Goal: Task Accomplishment & Management: Manage account settings

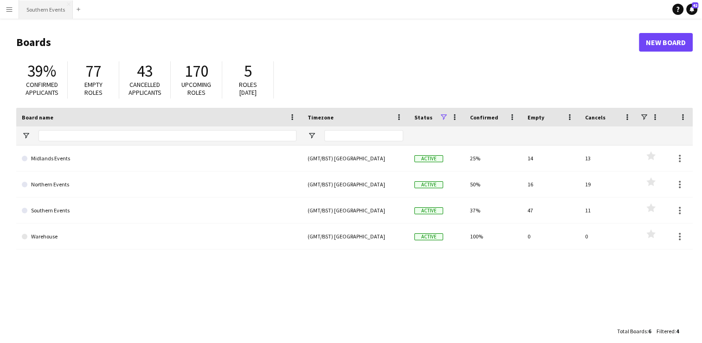
click at [42, 9] on button "Southern Events Close" at bounding box center [46, 9] width 54 height 18
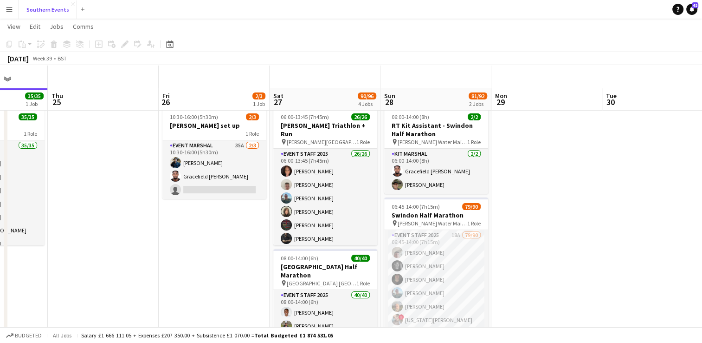
scroll to position [74, 0]
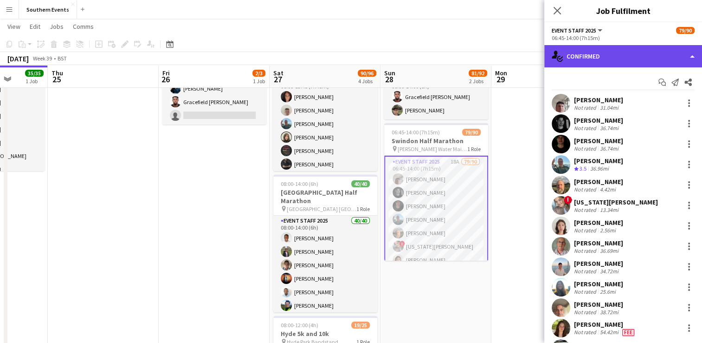
click at [604, 58] on div "single-neutral-actions-check-2 Confirmed" at bounding box center [623, 56] width 158 height 22
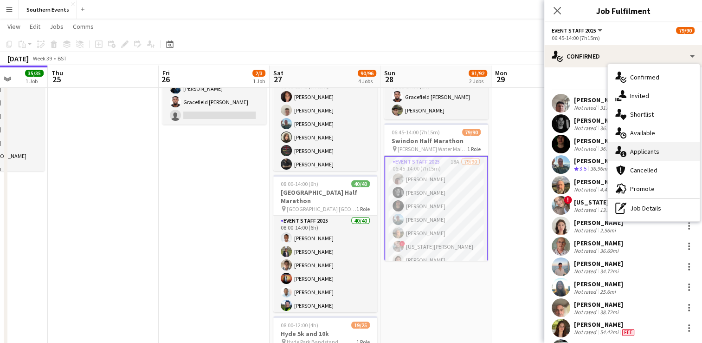
click at [644, 155] on span "Applicants" at bounding box center [644, 151] width 29 height 8
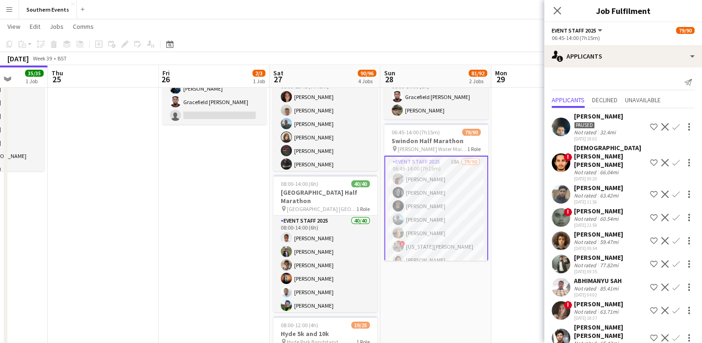
scroll to position [221, 0]
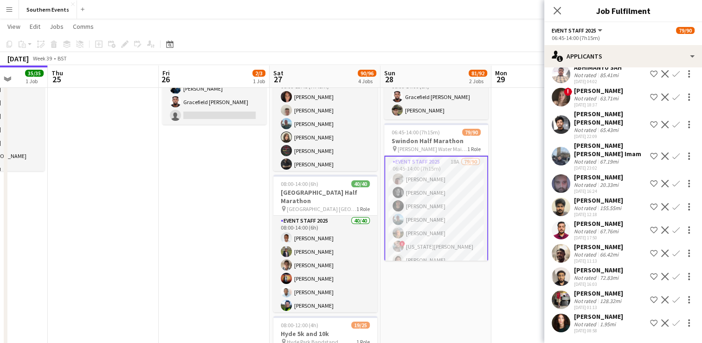
click at [671, 317] on button "Confirm" at bounding box center [676, 322] width 11 height 11
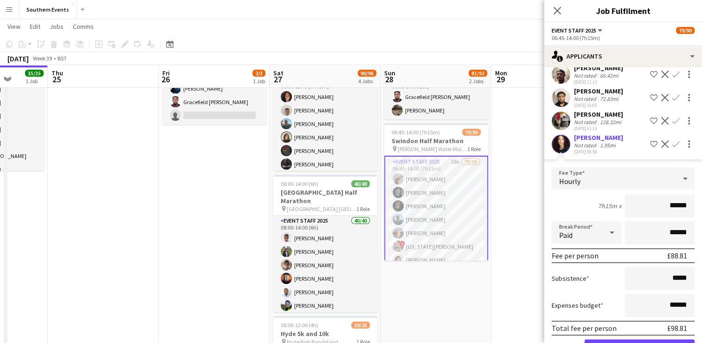
scroll to position [422, 0]
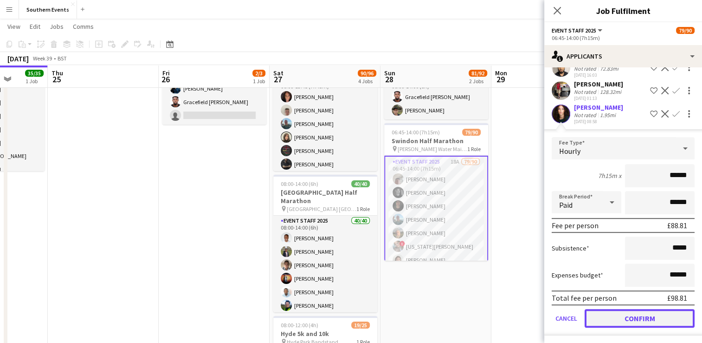
click at [598, 314] on button "Confirm" at bounding box center [640, 318] width 110 height 19
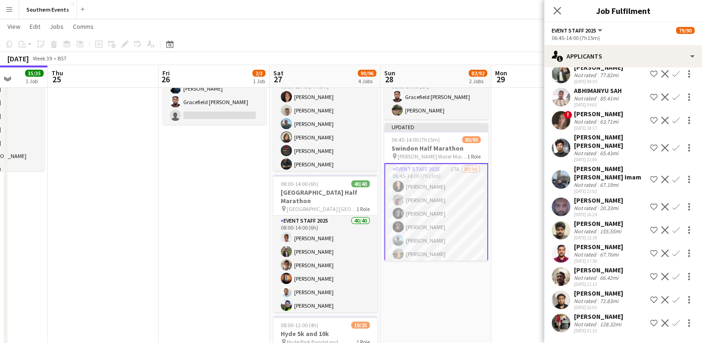
scroll to position [189, 0]
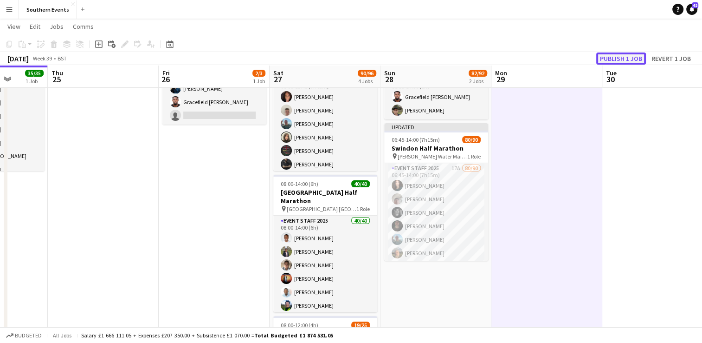
click at [615, 62] on button "Publish 1 job" at bounding box center [621, 58] width 50 height 12
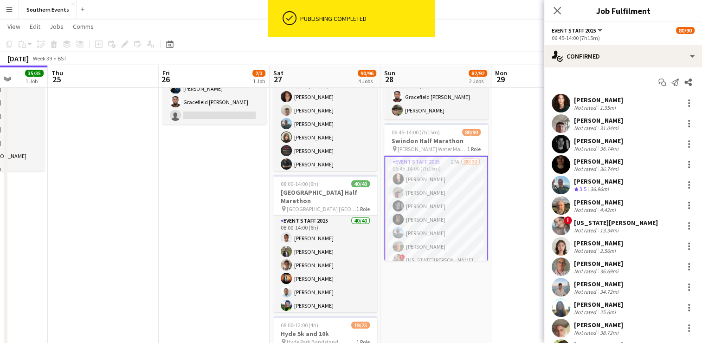
drag, startPoint x: 574, startPoint y: 97, endPoint x: 631, endPoint y: 100, distance: 57.6
click at [631, 100] on div "[PERSON_NAME] Not rated 1.95mi" at bounding box center [623, 103] width 158 height 19
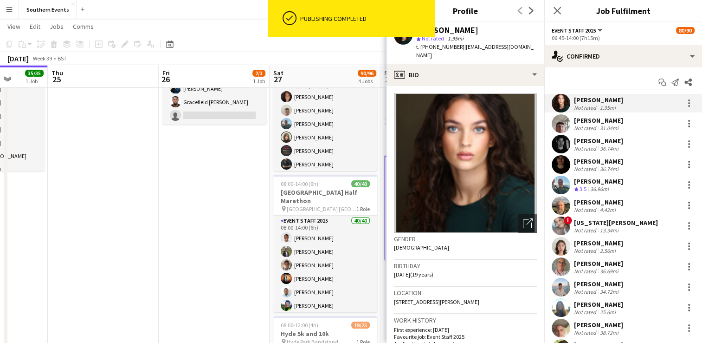
copy div "[PERSON_NAME]"
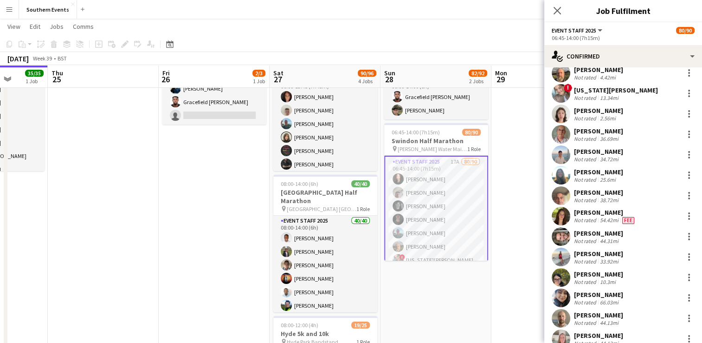
scroll to position [0, 0]
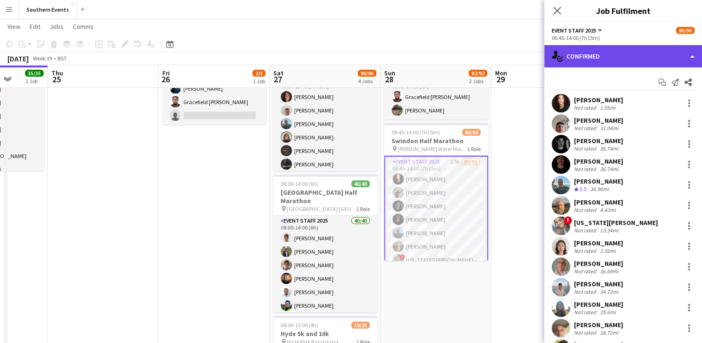
click at [601, 48] on div "single-neutral-actions-check-2 Confirmed" at bounding box center [623, 56] width 158 height 22
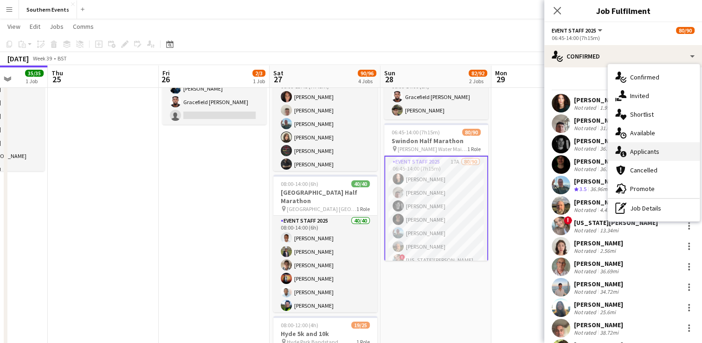
click at [637, 159] on div "single-neutral-actions-information Applicants" at bounding box center [654, 151] width 92 height 19
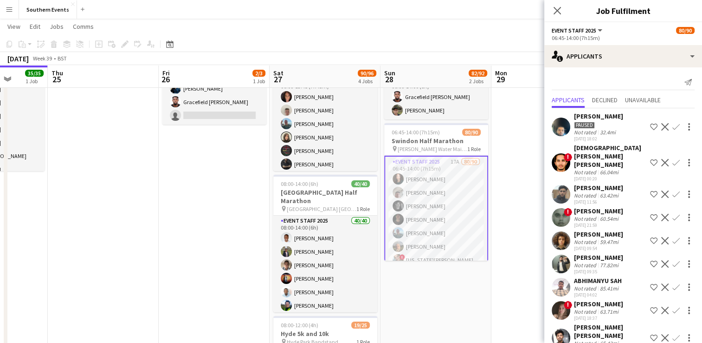
scroll to position [189, 0]
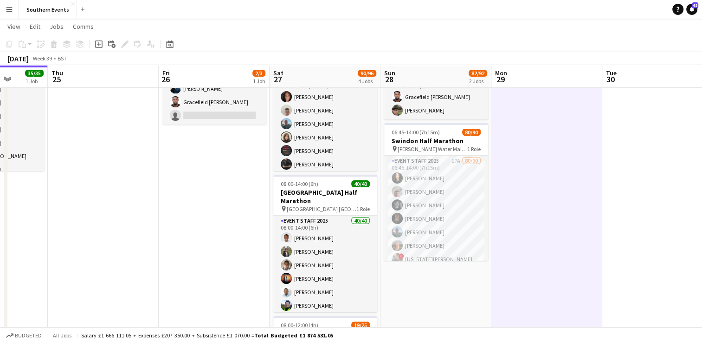
click at [8, 9] on app-icon "Menu" at bounding box center [9, 9] width 7 height 7
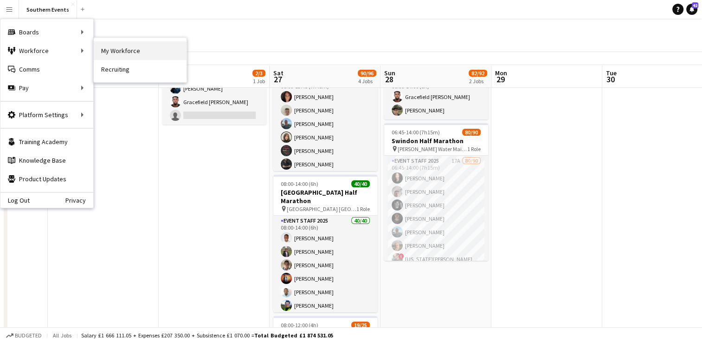
click at [114, 47] on link "My Workforce" at bounding box center [140, 50] width 93 height 19
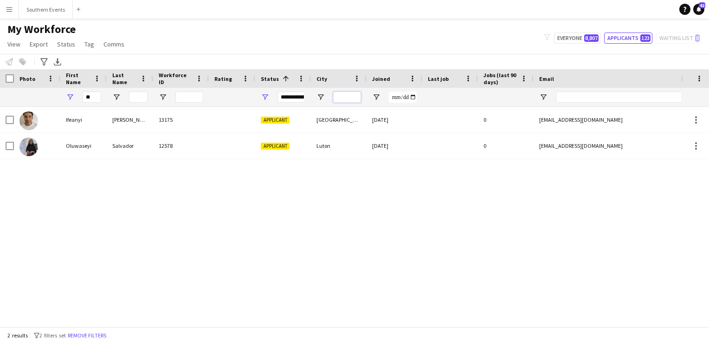
click at [340, 96] on input "City Filter Input" at bounding box center [347, 96] width 28 height 11
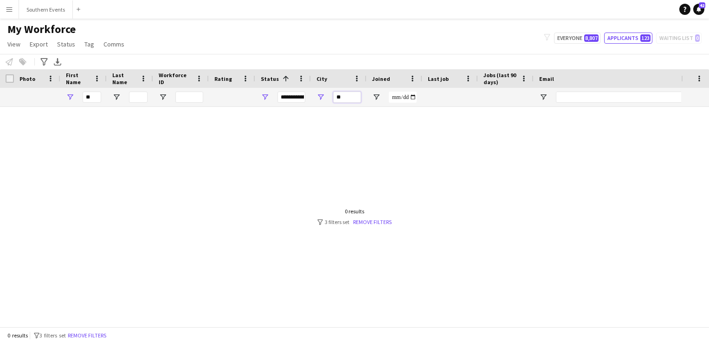
type input "**"
click at [88, 99] on input "**" at bounding box center [92, 96] width 19 height 11
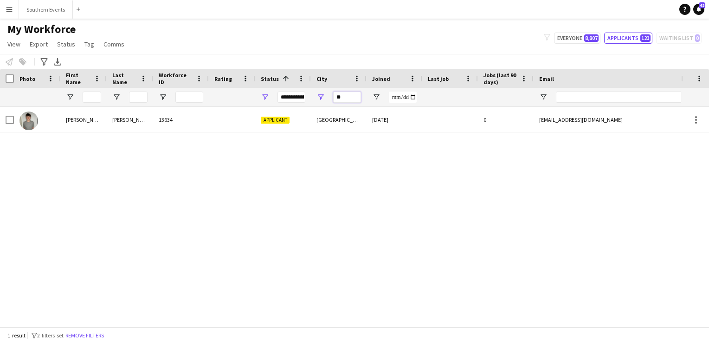
click at [344, 97] on input "**" at bounding box center [347, 96] width 28 height 11
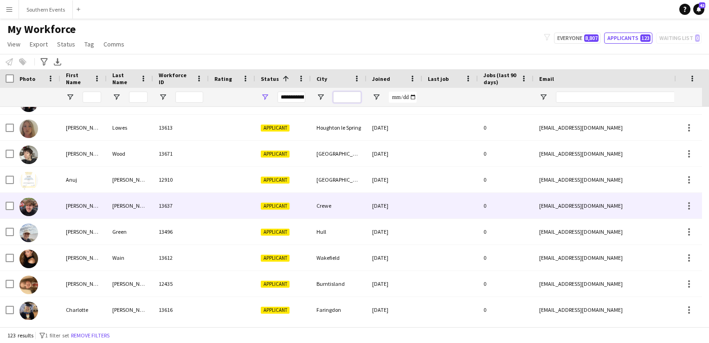
scroll to position [124, 0]
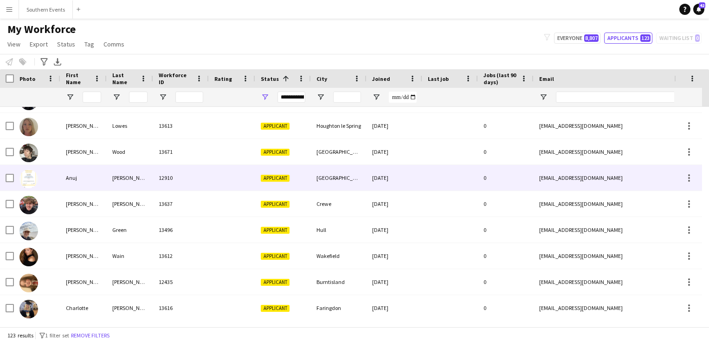
click at [30, 182] on img at bounding box center [28, 178] width 19 height 19
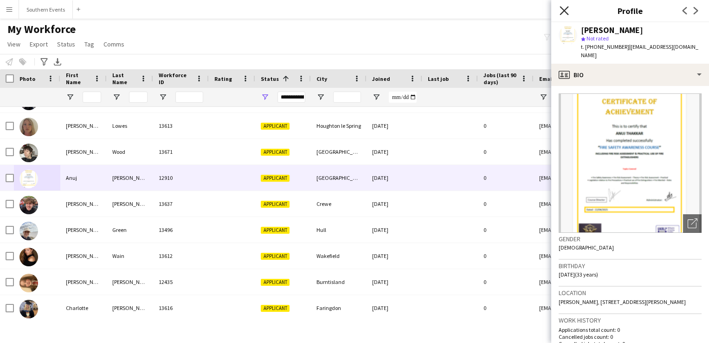
click at [565, 10] on icon at bounding box center [564, 10] width 9 height 9
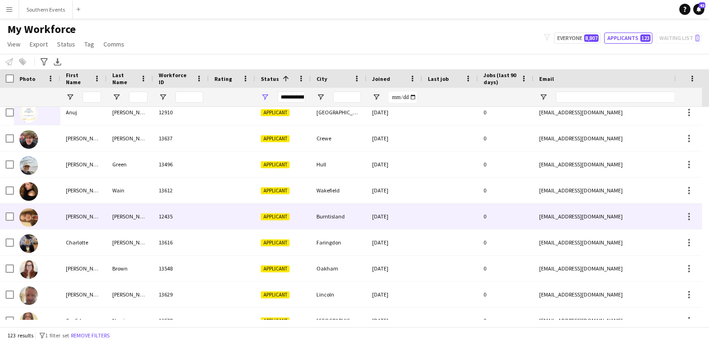
scroll to position [189, 0]
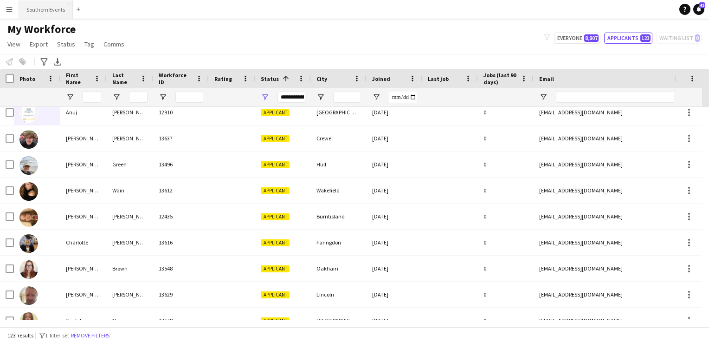
click at [40, 11] on button "Southern Events Close" at bounding box center [46, 9] width 54 height 18
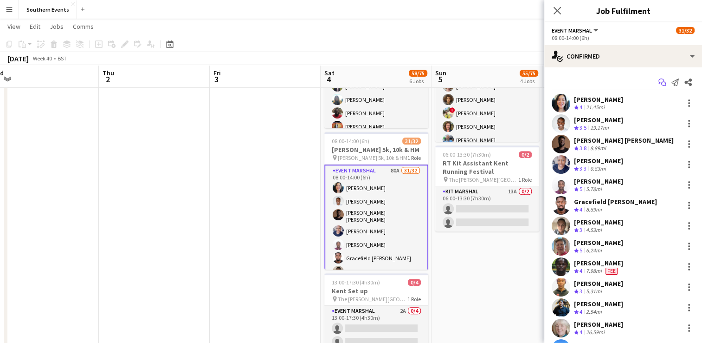
click at [659, 81] on icon "Start chat" at bounding box center [662, 81] width 7 height 7
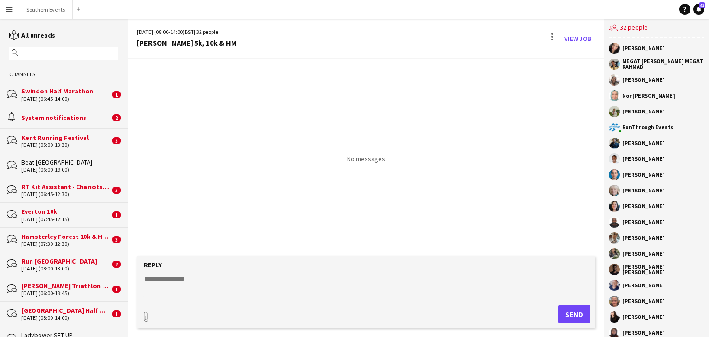
click at [178, 275] on textarea at bounding box center [367, 286] width 449 height 24
paste textarea "**********"
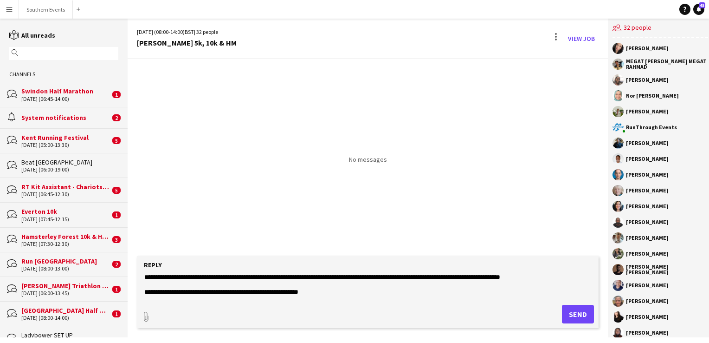
scroll to position [19, 0]
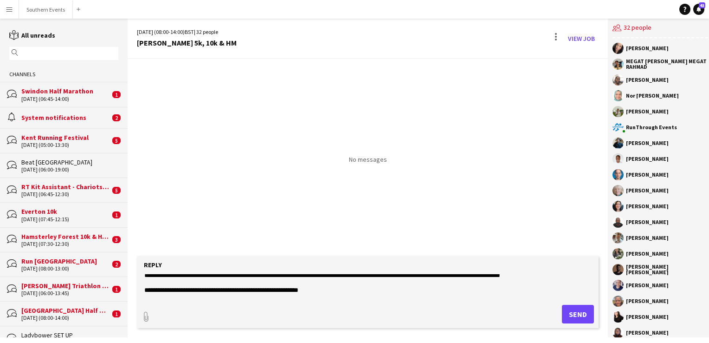
click at [546, 285] on textarea at bounding box center [367, 286] width 449 height 24
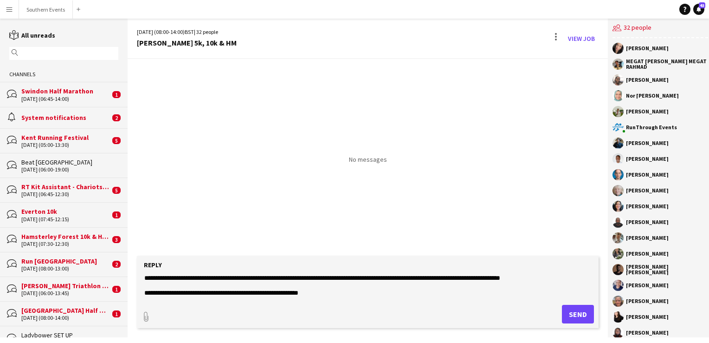
click at [557, 279] on textarea at bounding box center [367, 286] width 449 height 24
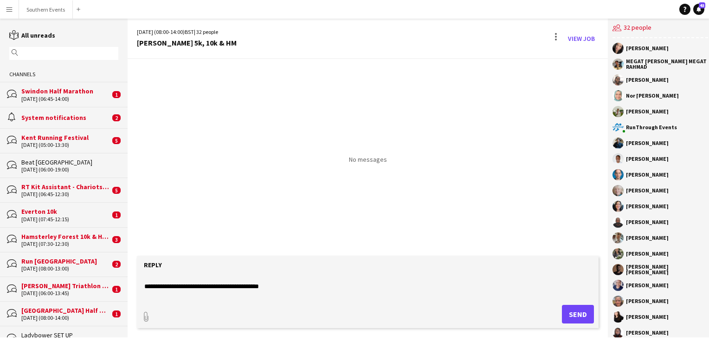
click at [207, 285] on textarea at bounding box center [367, 286] width 449 height 24
click at [272, 290] on textarea at bounding box center [367, 286] width 449 height 24
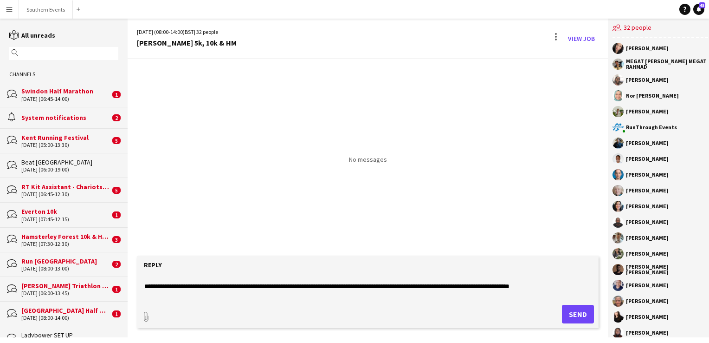
type textarea "**********"
click at [568, 313] on button "Send" at bounding box center [578, 313] width 32 height 19
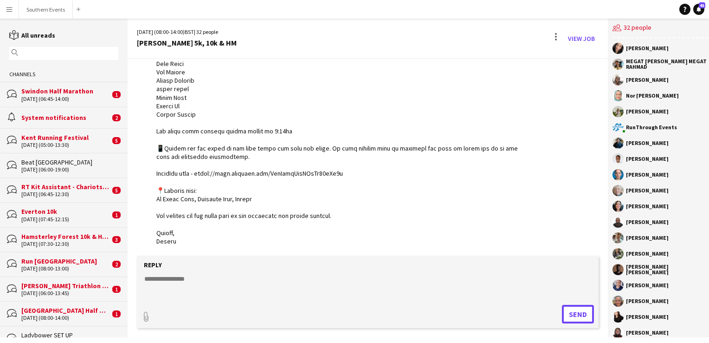
scroll to position [337, 0]
click at [61, 91] on div "Swindon Half Marathon" at bounding box center [65, 91] width 89 height 8
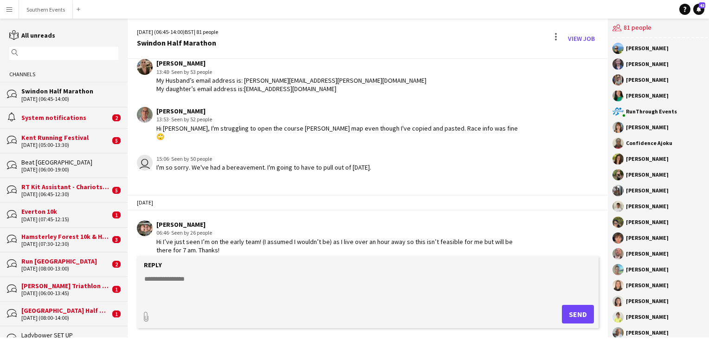
scroll to position [2012, 0]
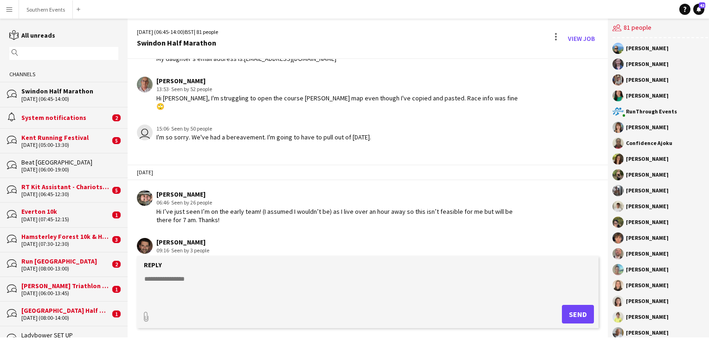
click at [162, 283] on textarea at bounding box center [367, 286] width 449 height 24
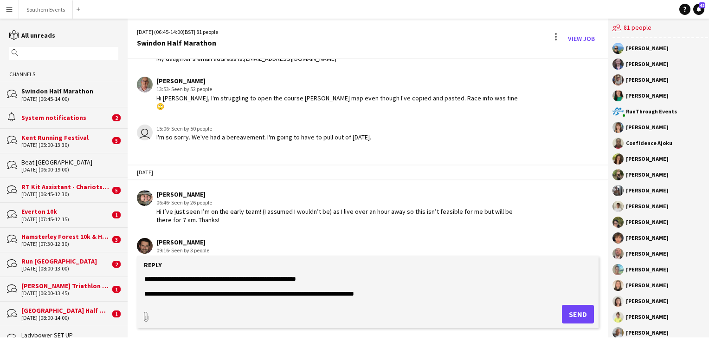
scroll to position [14, 0]
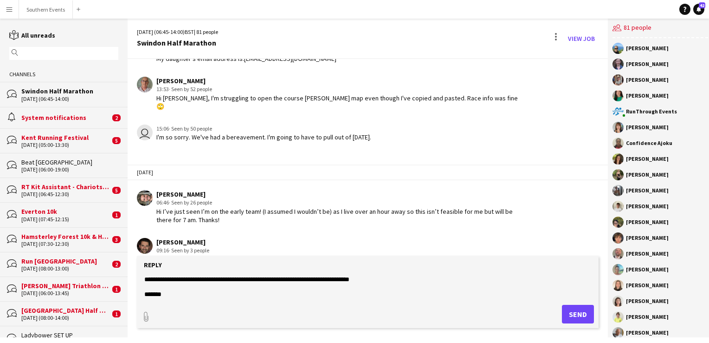
type textarea "**********"
click at [567, 312] on button "Send" at bounding box center [578, 313] width 32 height 19
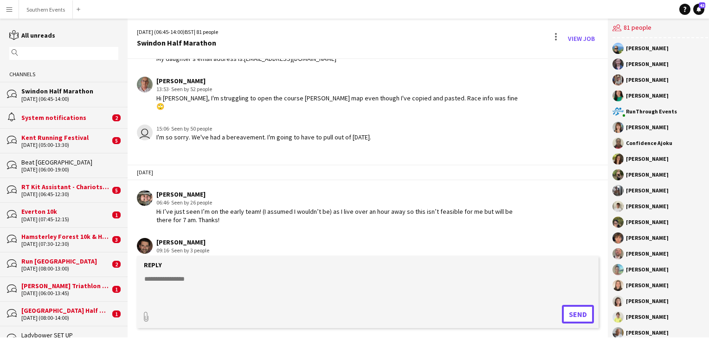
scroll to position [2077, 0]
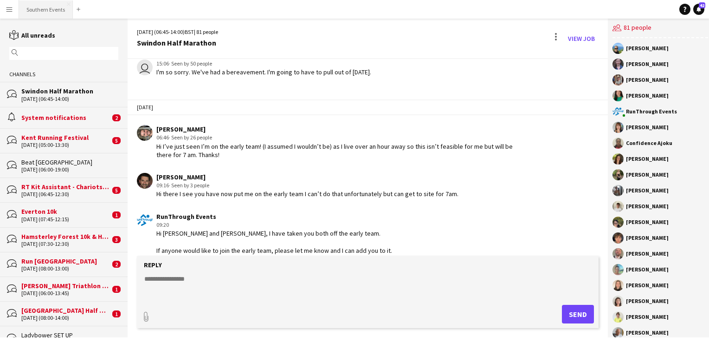
click at [35, 16] on button "Southern Events Close" at bounding box center [46, 9] width 54 height 18
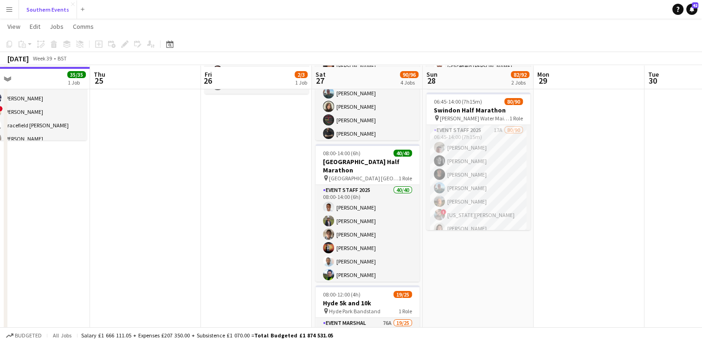
scroll to position [107, 0]
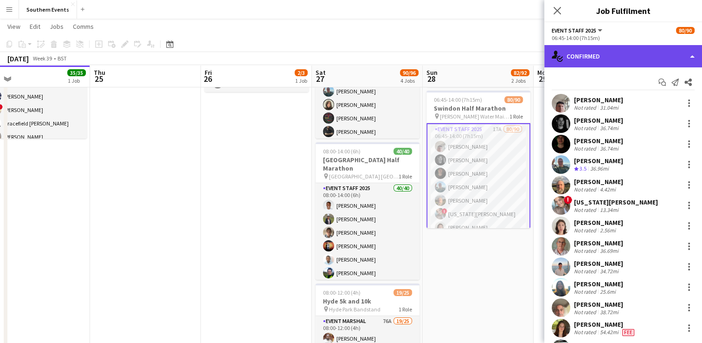
click at [611, 64] on div "single-neutral-actions-check-2 Confirmed" at bounding box center [623, 56] width 158 height 22
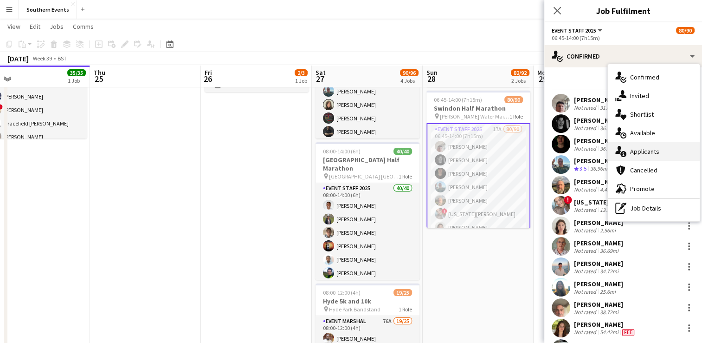
click at [650, 151] on span "Applicants" at bounding box center [644, 151] width 29 height 8
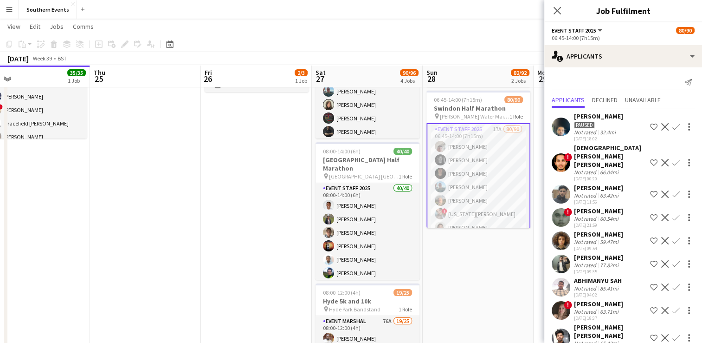
scroll to position [198, 0]
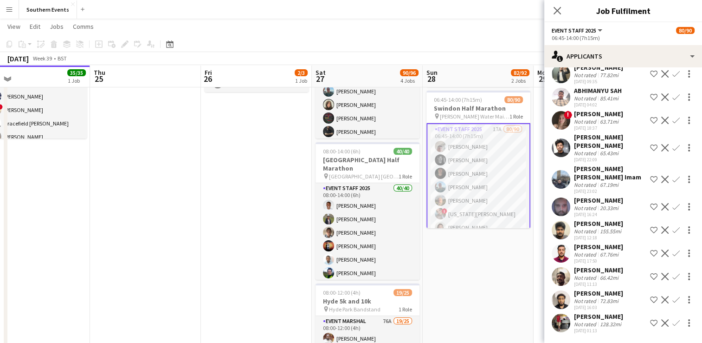
click at [563, 314] on app-user-avatar at bounding box center [561, 322] width 19 height 19
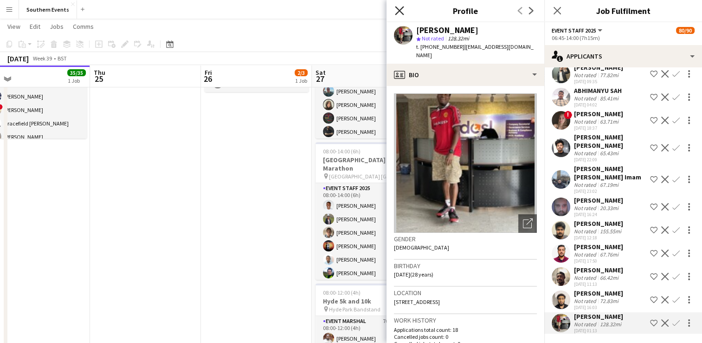
click at [400, 13] on icon "Close pop-in" at bounding box center [399, 10] width 9 height 9
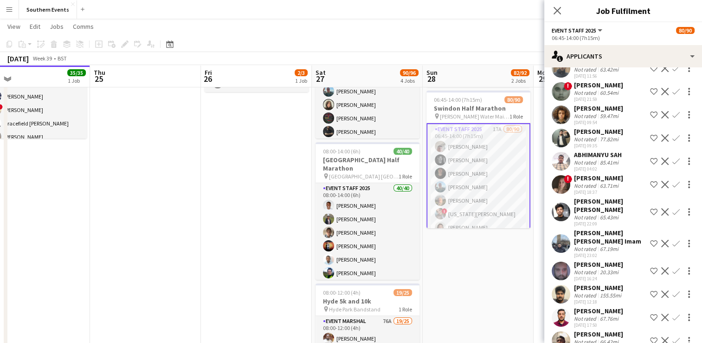
scroll to position [125, 0]
click at [565, 83] on app-user-avatar at bounding box center [561, 92] width 19 height 19
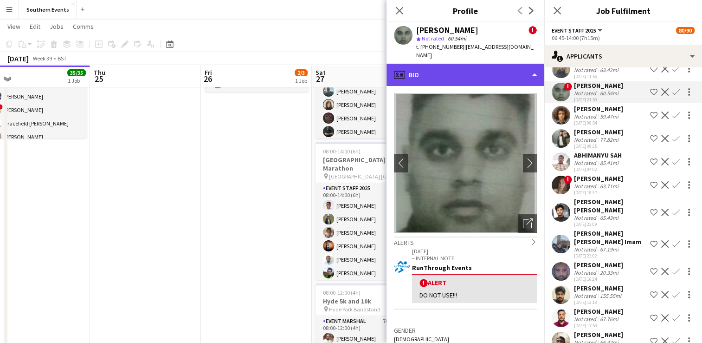
click at [450, 72] on div "profile Bio" at bounding box center [466, 75] width 158 height 22
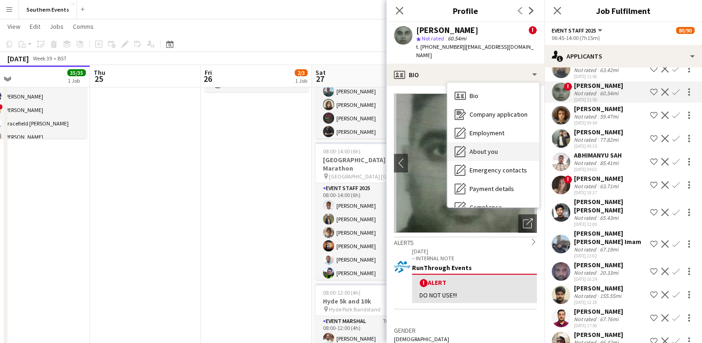
click at [479, 147] on span "About you" at bounding box center [484, 151] width 28 height 8
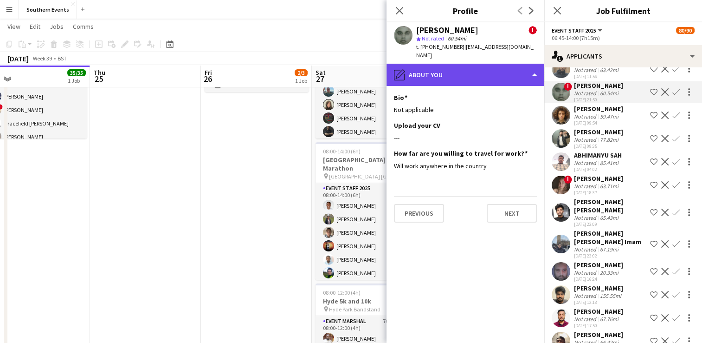
click at [448, 72] on div "pencil4 About you" at bounding box center [466, 75] width 158 height 22
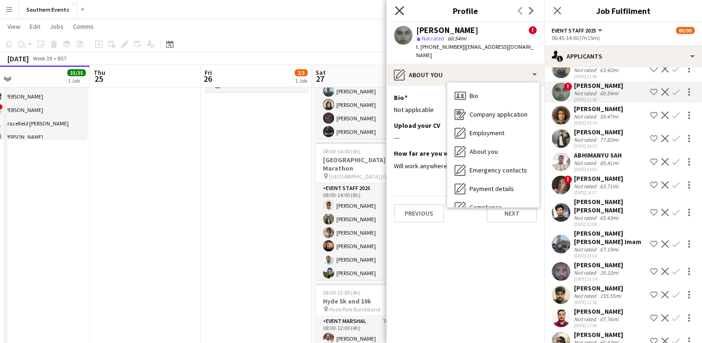
click at [401, 7] on icon "Close pop-in" at bounding box center [399, 10] width 9 height 9
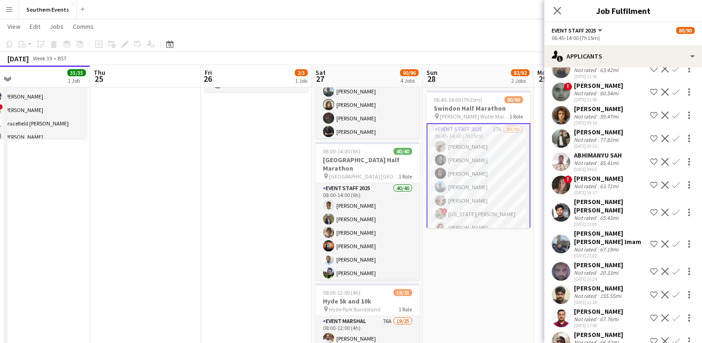
click at [563, 107] on app-user-avatar at bounding box center [561, 115] width 19 height 19
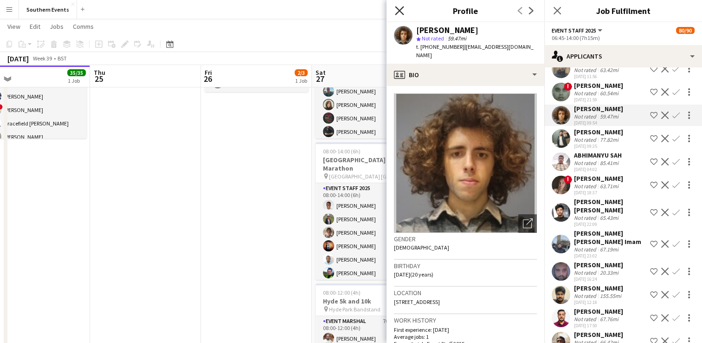
click at [399, 8] on icon "Close pop-in" at bounding box center [399, 10] width 9 height 9
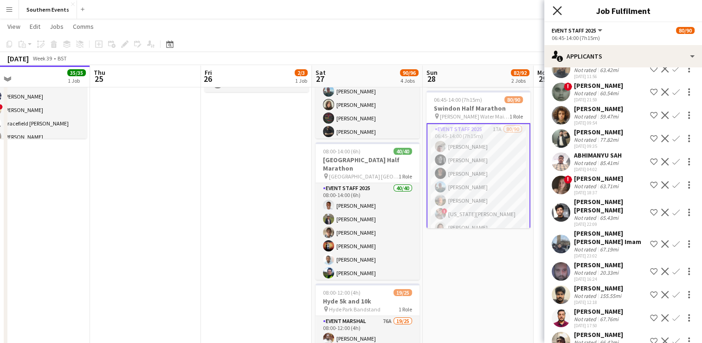
click at [560, 11] on icon "Close pop-in" at bounding box center [557, 10] width 9 height 9
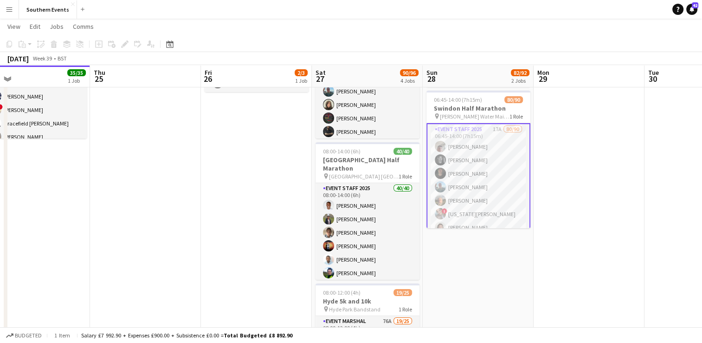
scroll to position [0, 0]
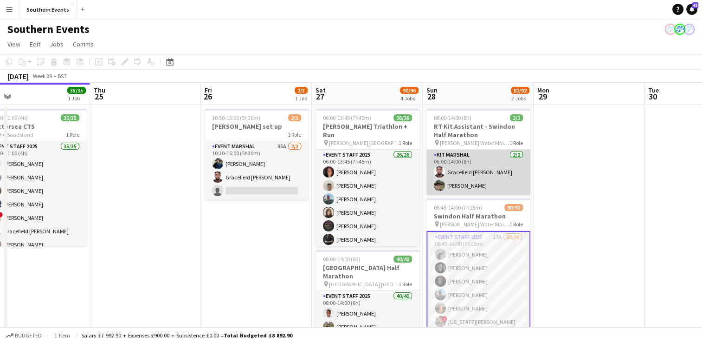
click at [506, 168] on app-card-role "Kit Marshal [DATE] 06:00-14:00 (8h) Gracefield [PERSON_NAME] [PERSON_NAME]" at bounding box center [479, 171] width 104 height 45
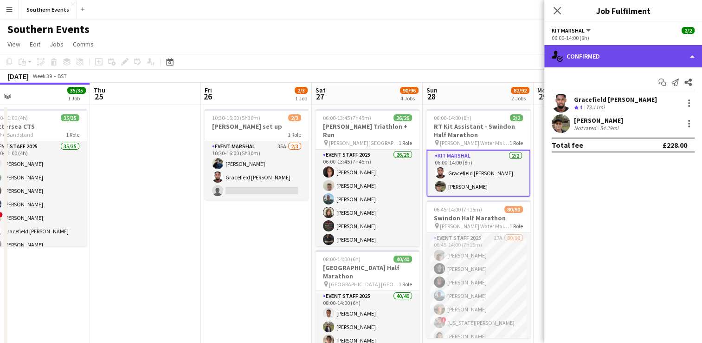
click at [578, 63] on div "single-neutral-actions-check-2 Confirmed" at bounding box center [623, 56] width 158 height 22
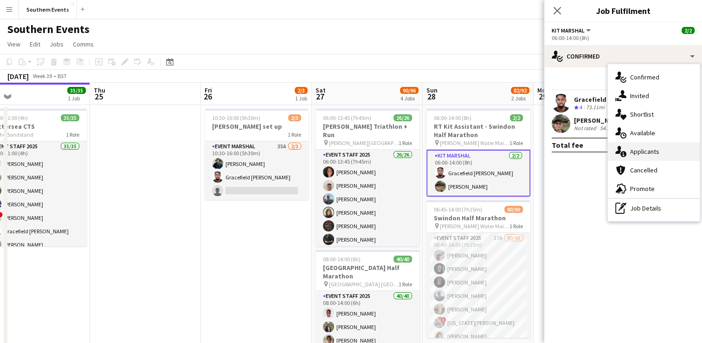
click at [645, 148] on span "Applicants" at bounding box center [644, 151] width 29 height 8
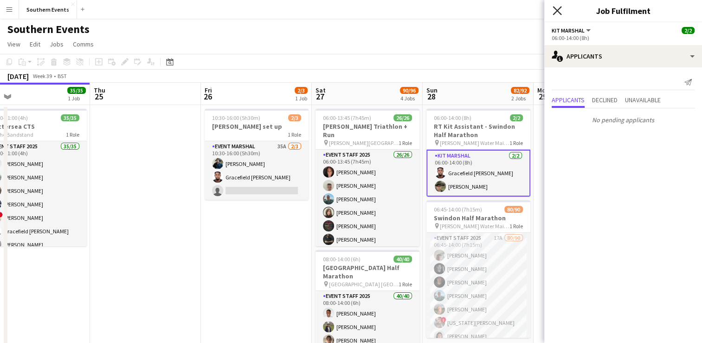
click at [559, 11] on icon "Close pop-in" at bounding box center [557, 10] width 9 height 9
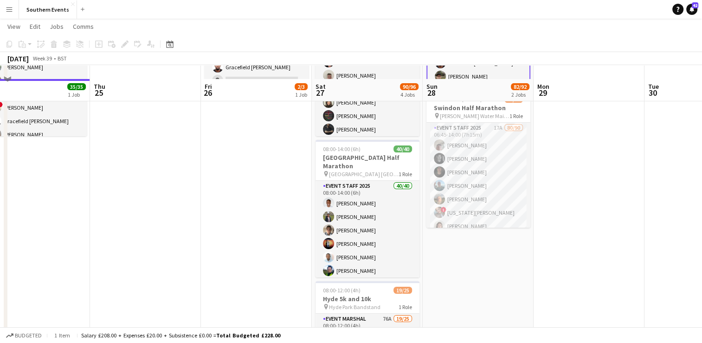
scroll to position [126, 0]
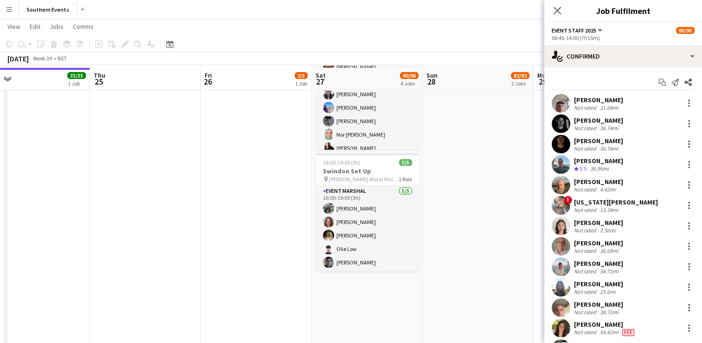
scroll to position [381, 0]
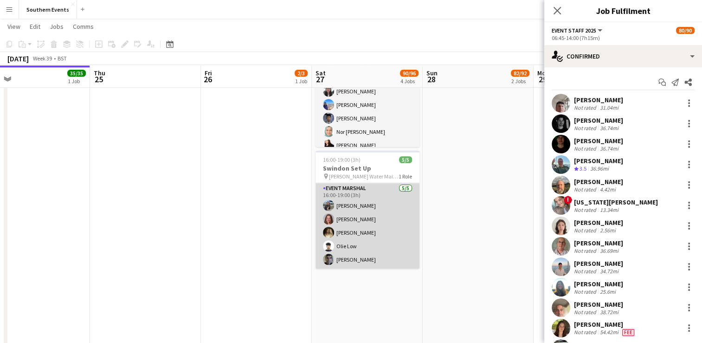
click at [394, 234] on app-card-role "Event Marshal [DATE] 16:00-19:00 (3h) [PERSON_NAME] [PERSON_NAME] [PERSON_NAME]…" at bounding box center [368, 225] width 104 height 85
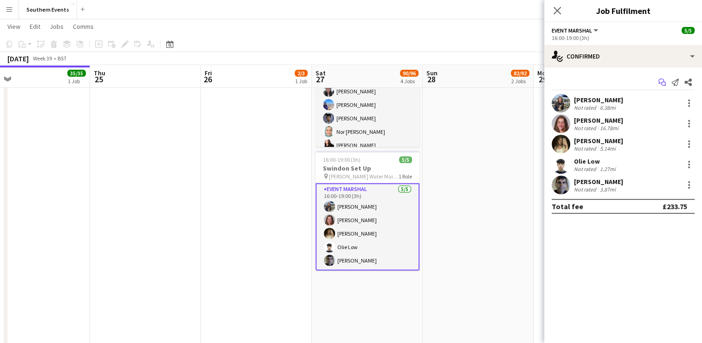
click at [663, 82] on icon at bounding box center [663, 84] width 5 height 5
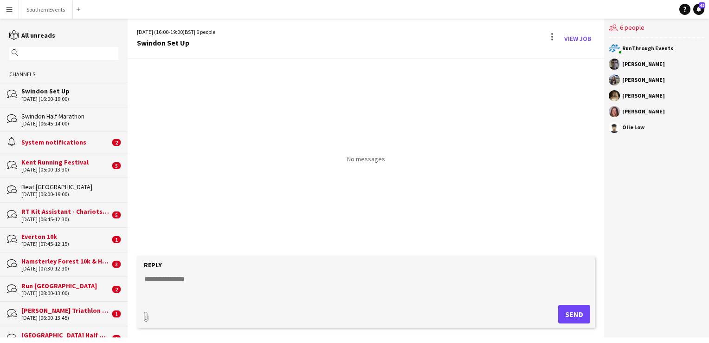
click at [158, 277] on textarea at bounding box center [367, 286] width 449 height 24
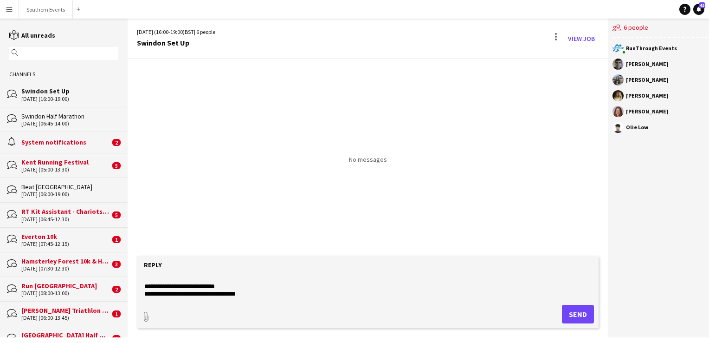
scroll to position [45, 0]
paste textarea "**********"
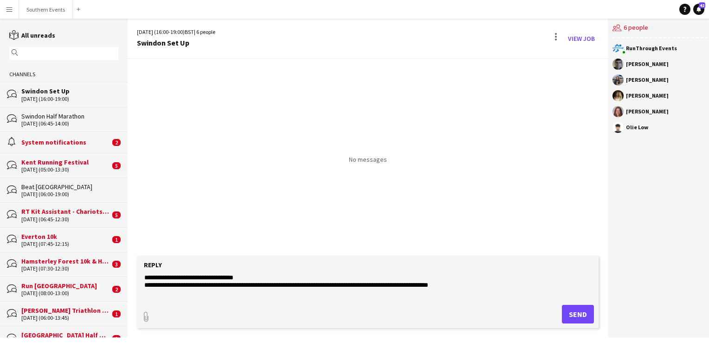
scroll to position [55, 0]
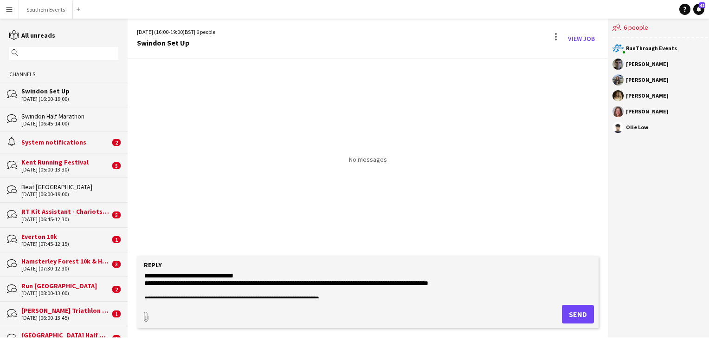
click at [325, 280] on textarea "**********" at bounding box center [367, 286] width 449 height 24
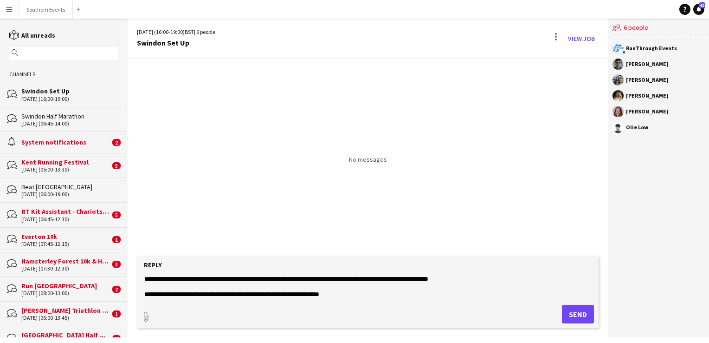
scroll to position [59, 0]
click at [472, 285] on textarea "**********" at bounding box center [367, 286] width 449 height 24
click at [481, 279] on textarea "**********" at bounding box center [367, 286] width 449 height 24
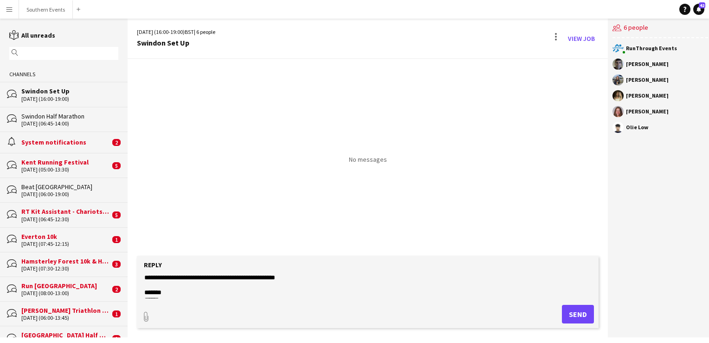
scroll to position [134, 0]
type textarea "**********"
click at [571, 310] on button "Send" at bounding box center [578, 313] width 32 height 19
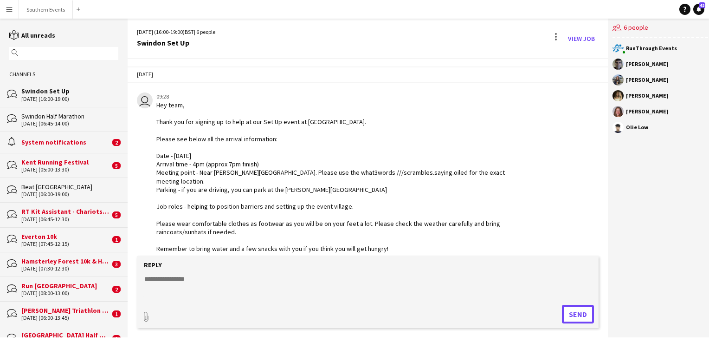
scroll to position [42, 0]
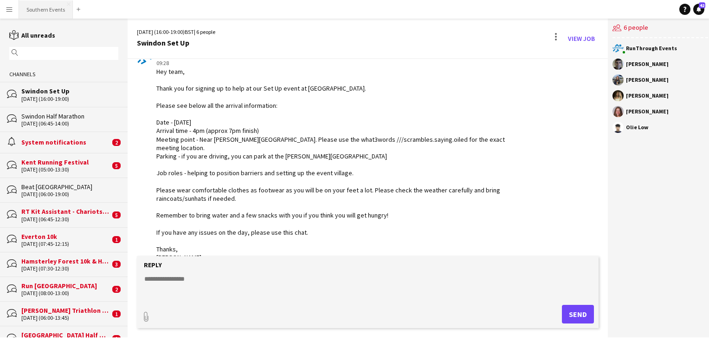
click at [47, 17] on button "Southern Events Close" at bounding box center [46, 9] width 54 height 18
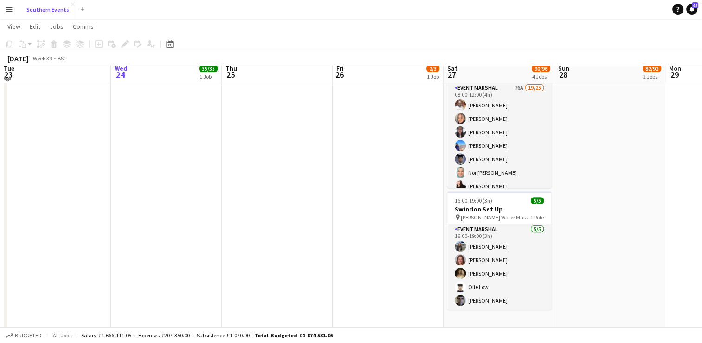
scroll to position [340, 0]
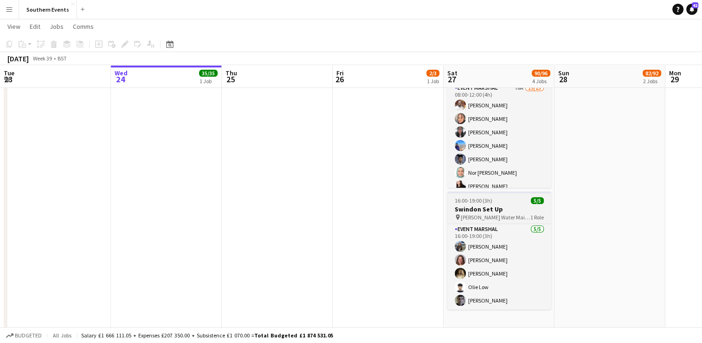
click at [514, 209] on h3 "Swindon Set Up" at bounding box center [499, 209] width 104 height 8
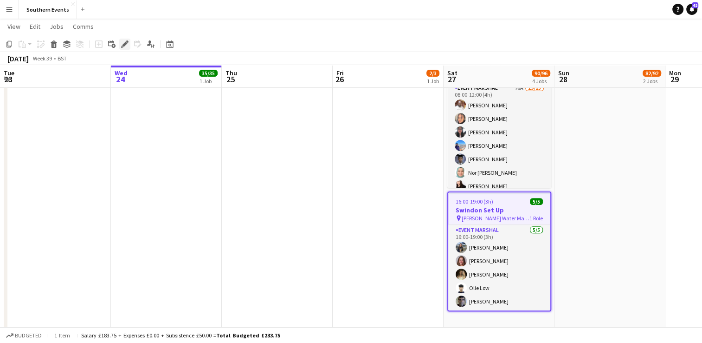
click at [123, 46] on icon "Edit" at bounding box center [124, 43] width 7 height 7
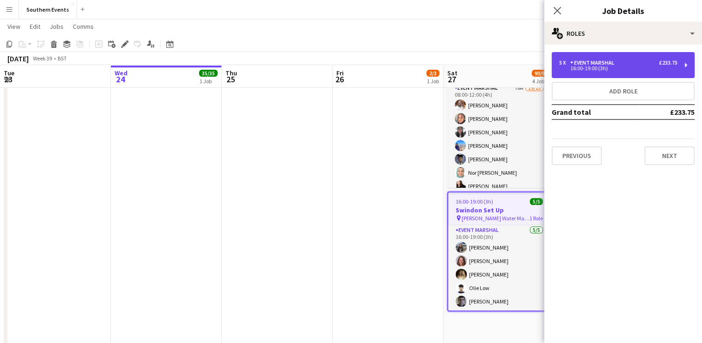
click at [592, 75] on div "5 x Event Marshal £233.75 16:00-19:00 (3h)" at bounding box center [623, 65] width 143 height 26
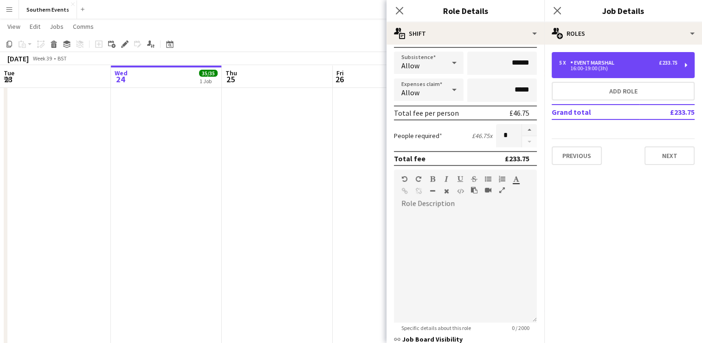
scroll to position [163, 0]
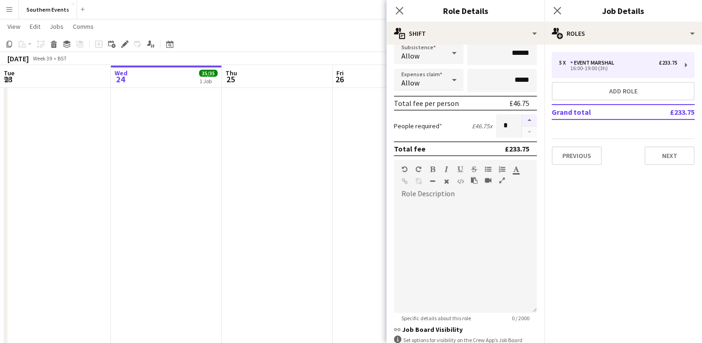
click at [522, 119] on button "button" at bounding box center [529, 120] width 15 height 12
type input "*"
click at [368, 199] on app-date-cell "10:30-16:00 (5h30m) 2/3 [PERSON_NAME] set up 1 Role Event Marshal 35A [DATE] 10…" at bounding box center [388, 204] width 111 height 881
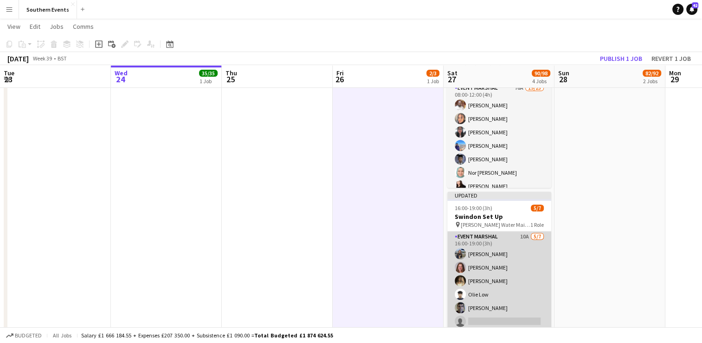
scroll to position [14, 0]
click at [516, 281] on app-card-role "Event Marshal 10A [DATE] 16:00-19:00 (3h) [PERSON_NAME] [PERSON_NAME] [PERSON_N…" at bounding box center [499, 273] width 104 height 112
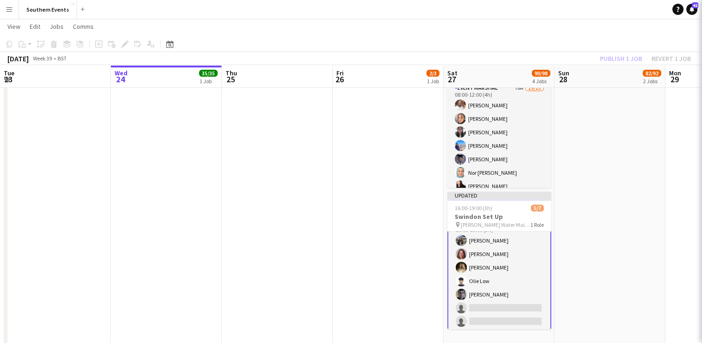
scroll to position [15, 0]
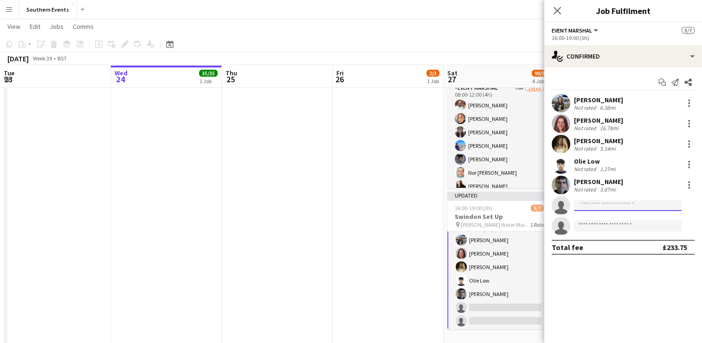
click at [588, 204] on input at bounding box center [628, 205] width 108 height 11
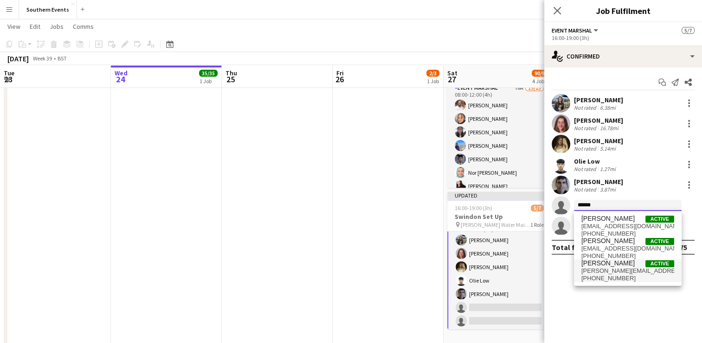
type input "******"
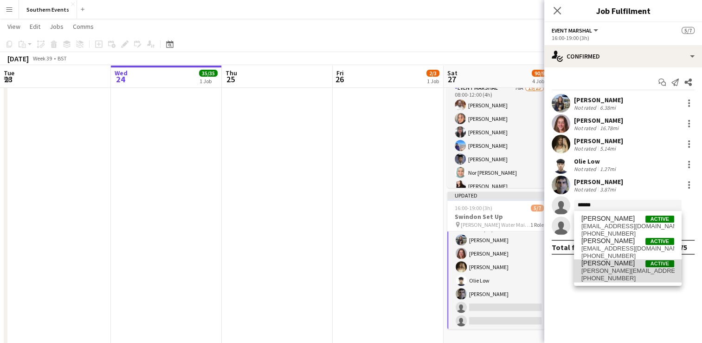
click at [605, 266] on span "[PERSON_NAME]" at bounding box center [608, 263] width 53 height 8
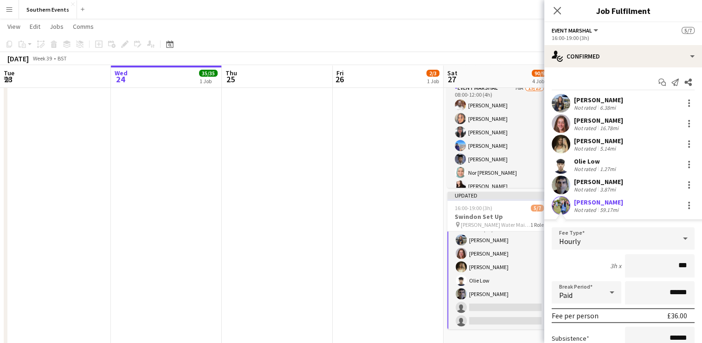
type input "**"
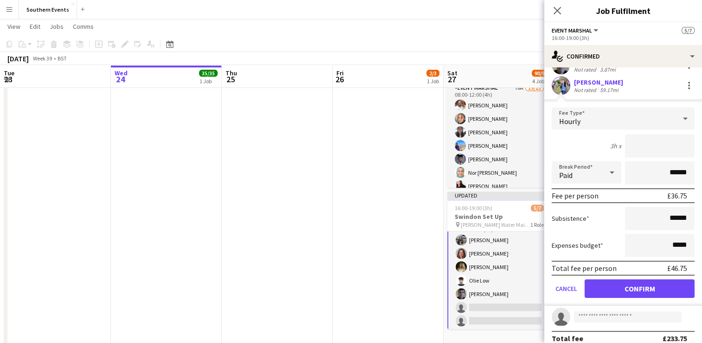
scroll to position [124, 0]
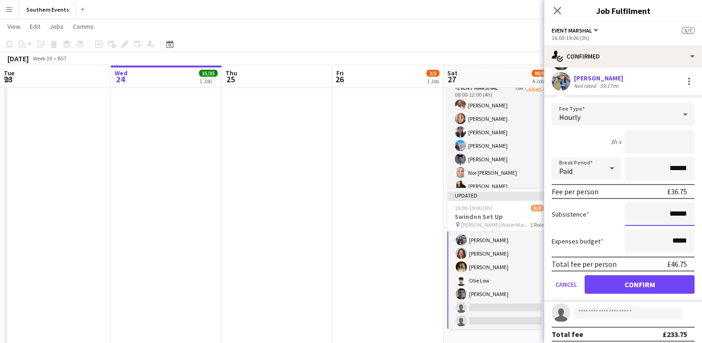
type input "*****"
click at [665, 213] on input "******" at bounding box center [660, 213] width 70 height 23
type input "*****"
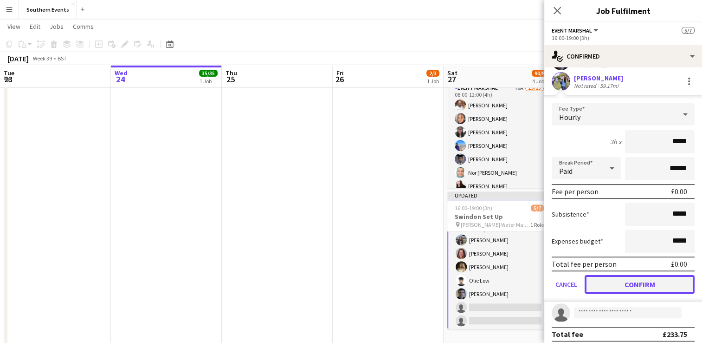
click at [654, 279] on button "Confirm" at bounding box center [640, 284] width 110 height 19
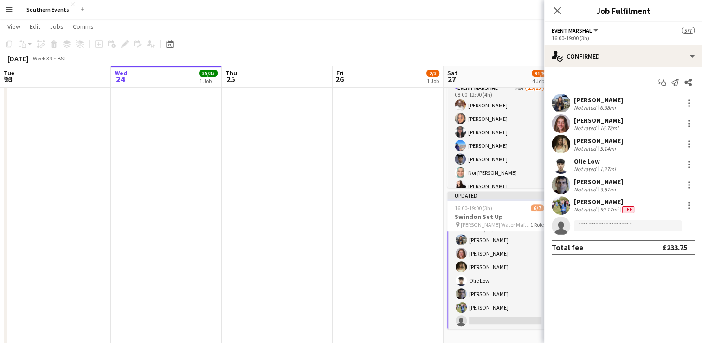
scroll to position [0, 0]
click at [619, 224] on input at bounding box center [628, 225] width 108 height 11
type input "*"
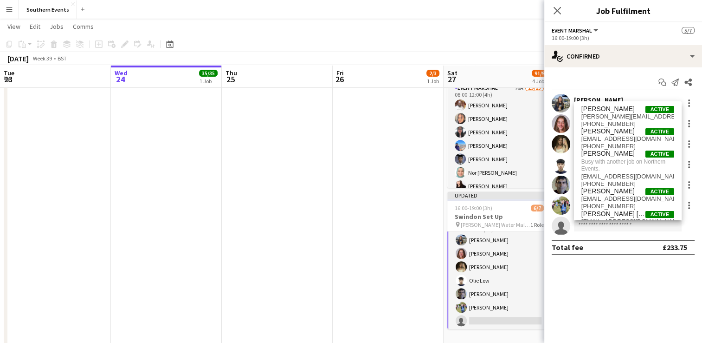
click at [394, 233] on app-date-cell "10:30-16:00 (5h30m) 2/3 [PERSON_NAME] set up 1 Role Event Marshal 35A [DATE] 10…" at bounding box center [388, 204] width 111 height 881
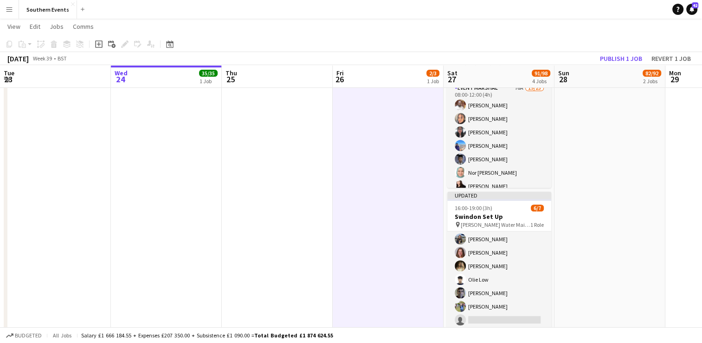
scroll to position [14, 0]
click at [619, 56] on button "Publish 1 job" at bounding box center [621, 58] width 50 height 12
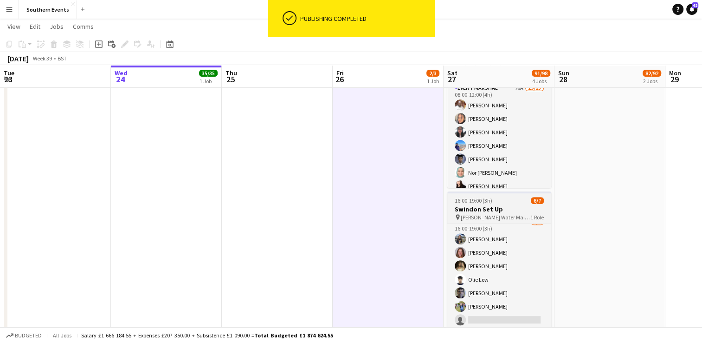
click at [504, 201] on div "16:00-19:00 (3h) 6/7" at bounding box center [499, 200] width 104 height 7
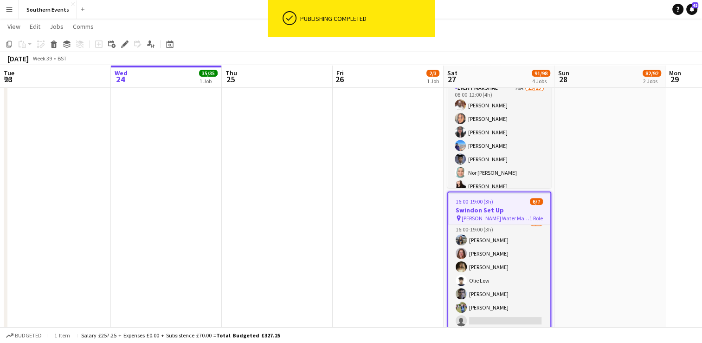
scroll to position [9, 0]
click at [124, 44] on icon at bounding box center [124, 44] width 5 height 5
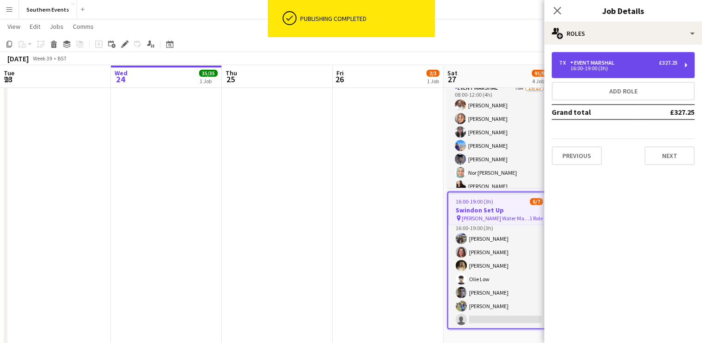
click at [608, 64] on div "Event Marshal" at bounding box center [594, 62] width 48 height 6
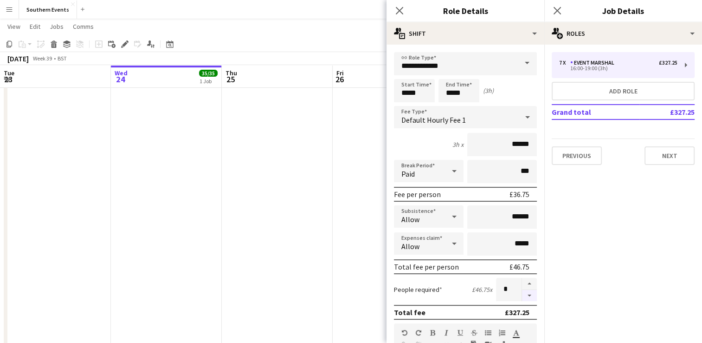
click at [524, 291] on button "button" at bounding box center [529, 296] width 15 height 12
type input "*"
click at [360, 255] on app-date-cell "10:30-16:00 (5h30m) 2/3 [PERSON_NAME] set up 1 Role Event Marshal 35A [DATE] 10…" at bounding box center [388, 204] width 111 height 881
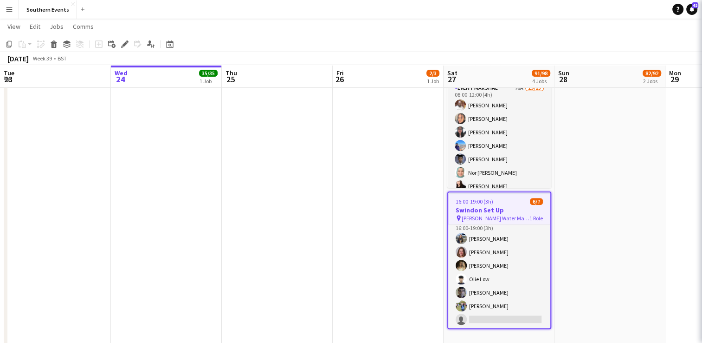
scroll to position [1, 0]
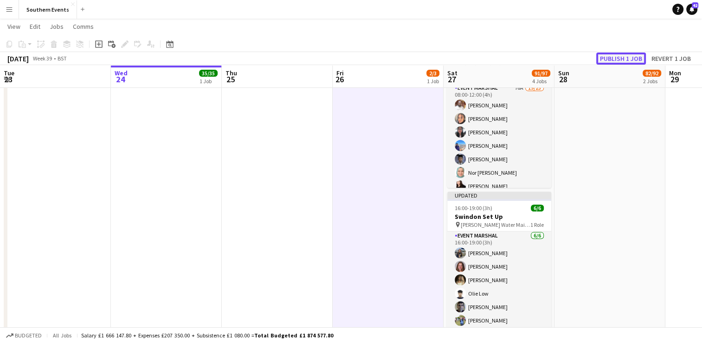
click at [626, 55] on button "Publish 1 job" at bounding box center [621, 58] width 50 height 12
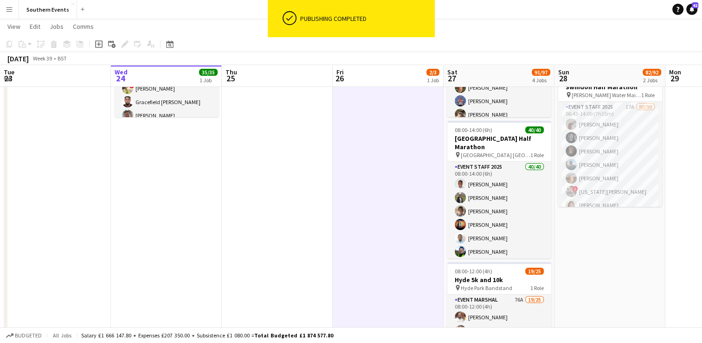
scroll to position [127, 0]
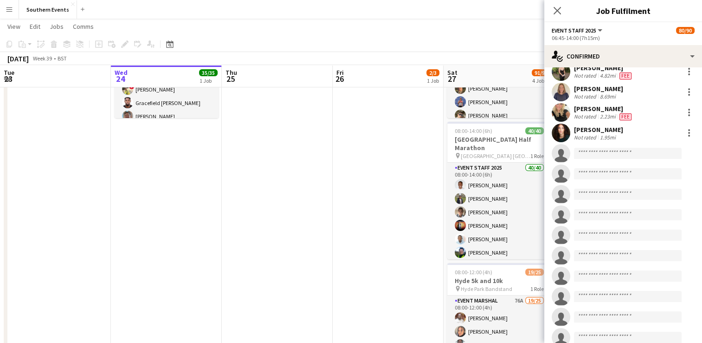
scroll to position [1585, 0]
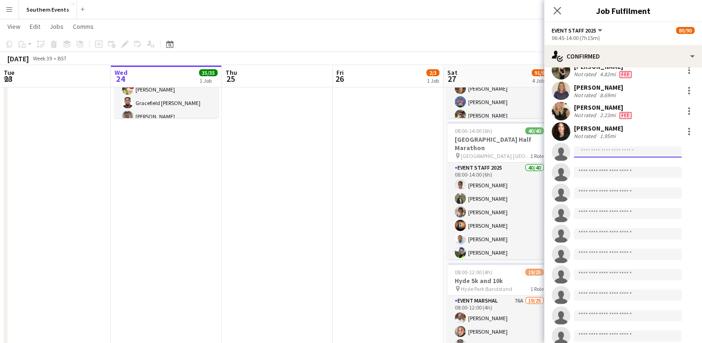
click at [581, 150] on input at bounding box center [628, 151] width 108 height 11
type input "*"
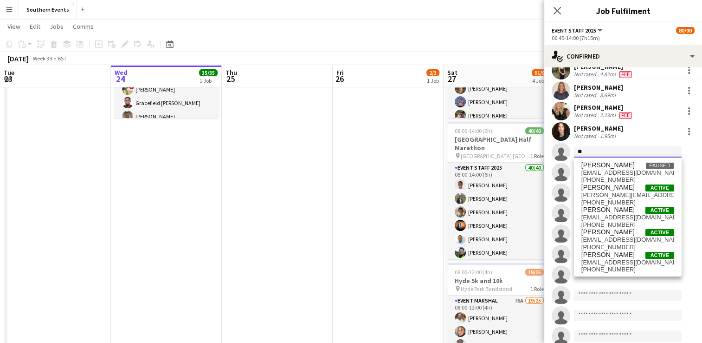
type input "*"
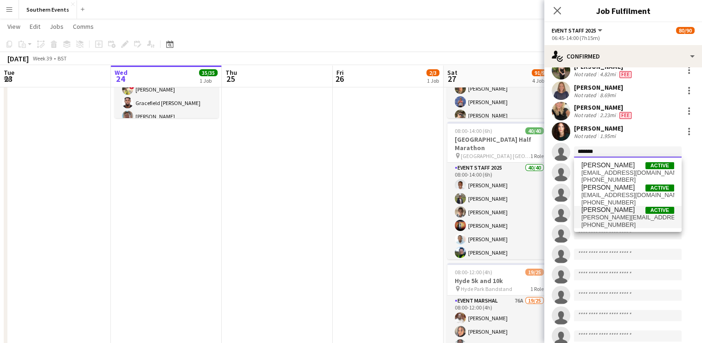
type input "*******"
click at [600, 209] on span "[PERSON_NAME]" at bounding box center [608, 210] width 53 height 8
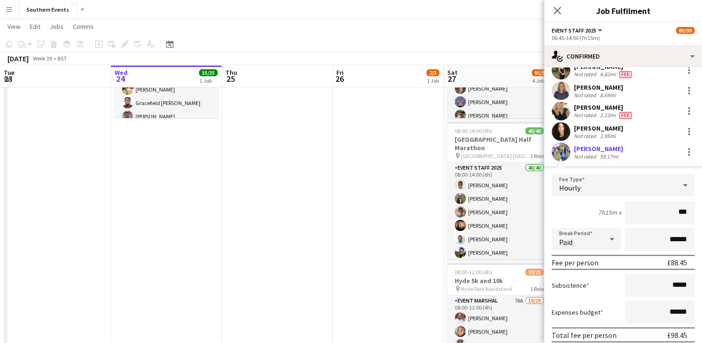
type input "**"
type input "*****"
click at [670, 311] on input "******" at bounding box center [660, 311] width 70 height 23
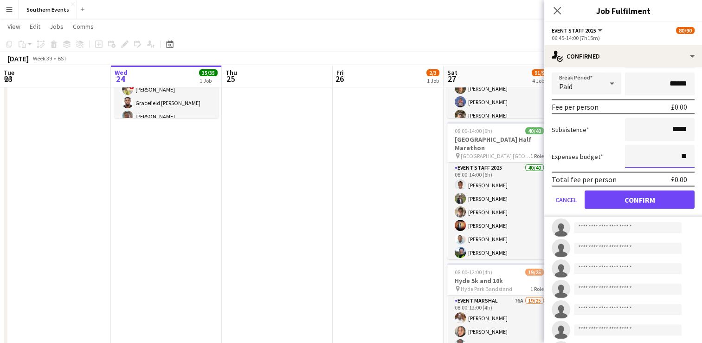
scroll to position [1751, 0]
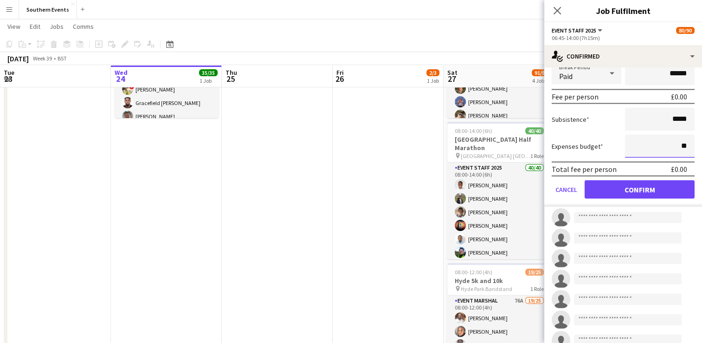
type input "**"
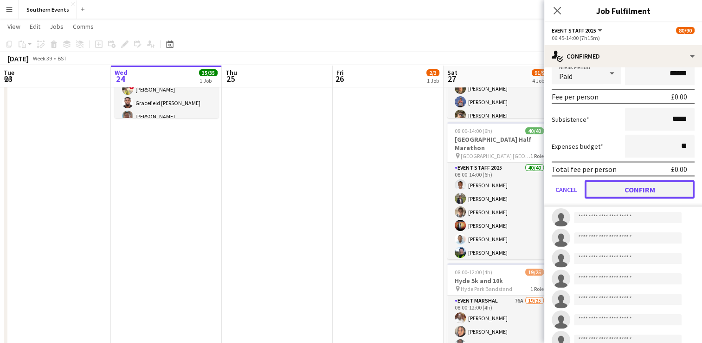
click at [614, 193] on button "Confirm" at bounding box center [640, 189] width 110 height 19
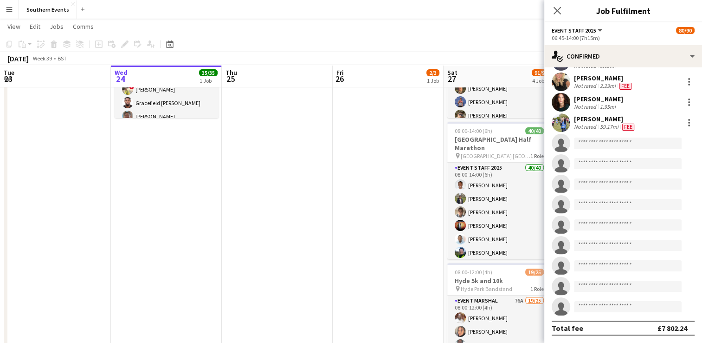
scroll to position [1614, 0]
click at [684, 127] on div at bounding box center [689, 122] width 11 height 11
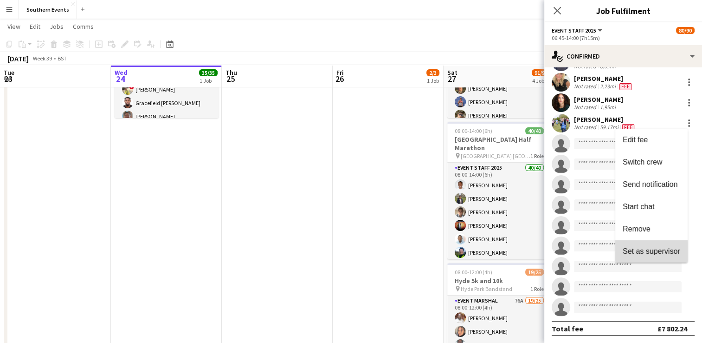
click at [641, 252] on span "Set as supervisor" at bounding box center [652, 251] width 58 height 8
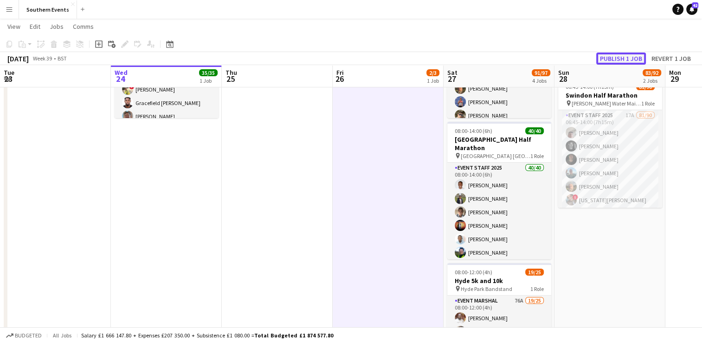
click at [622, 55] on button "Publish 1 job" at bounding box center [621, 58] width 50 height 12
